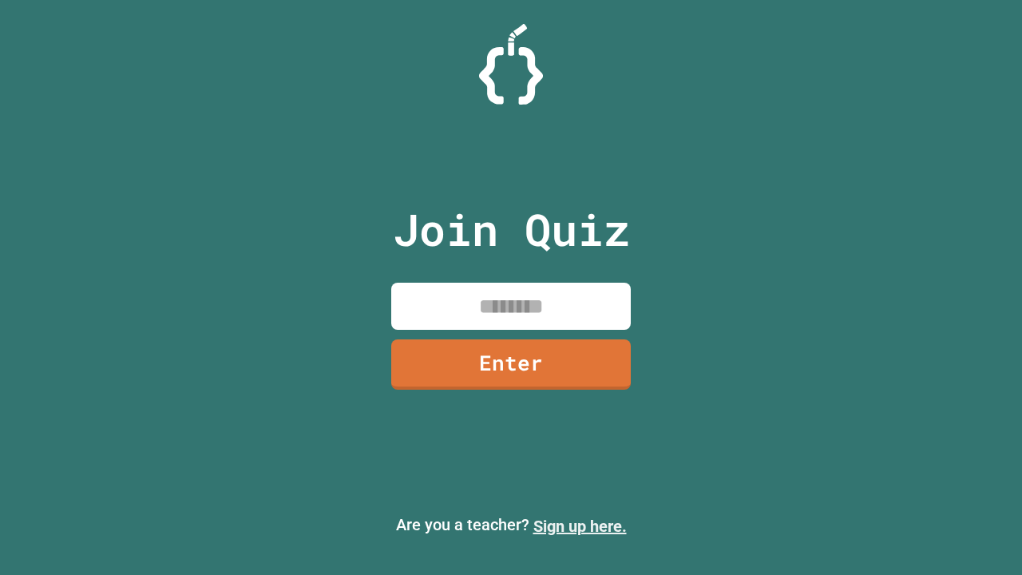
click at [580, 526] on link "Sign up here." at bounding box center [579, 526] width 93 height 19
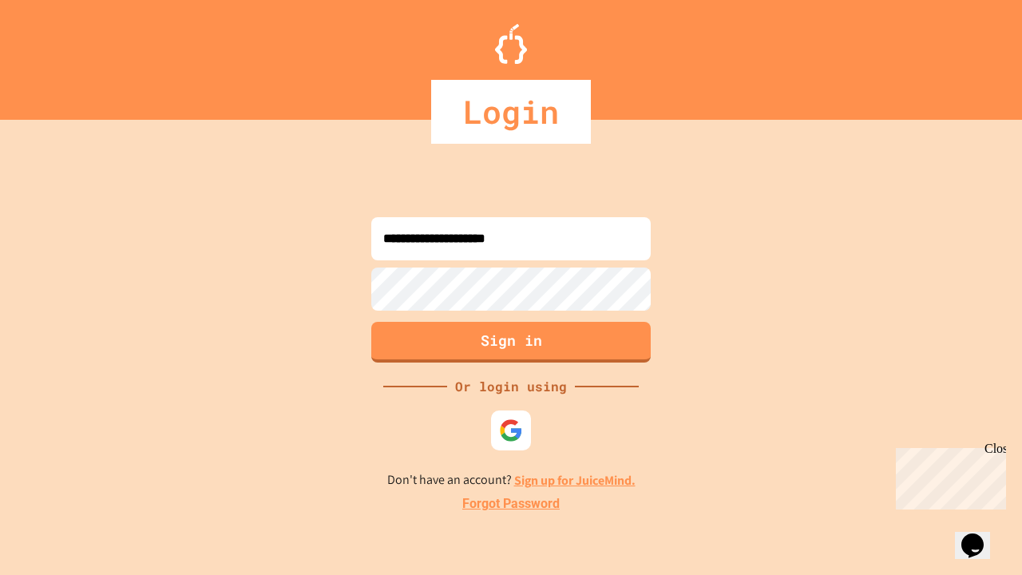
type input "**********"
